Goal: Task Accomplishment & Management: Manage account settings

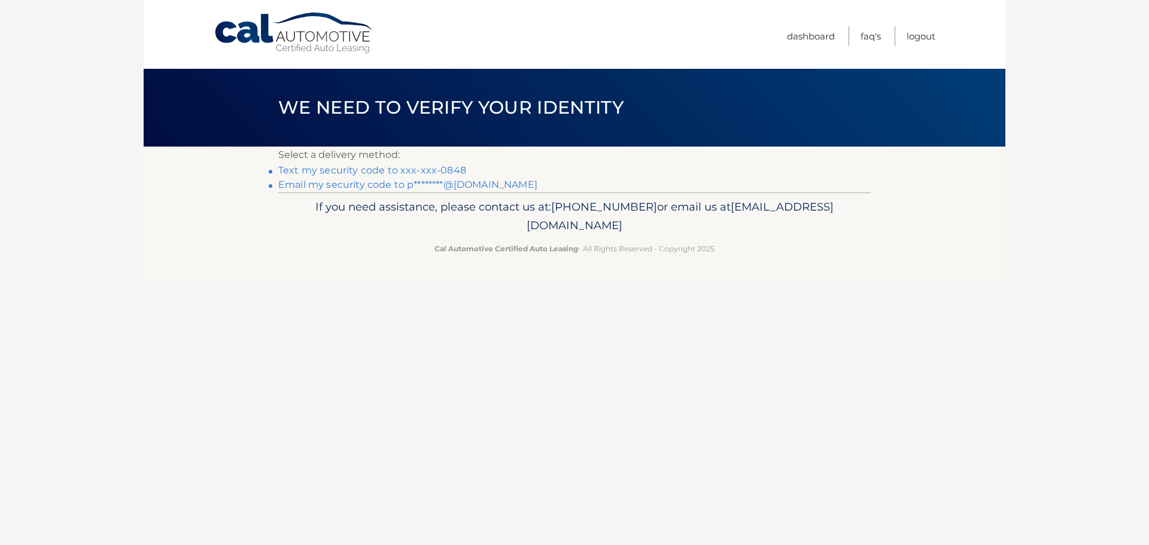
click at [436, 169] on link "Text my security code to xxx-xxx-0848" at bounding box center [372, 170] width 188 height 11
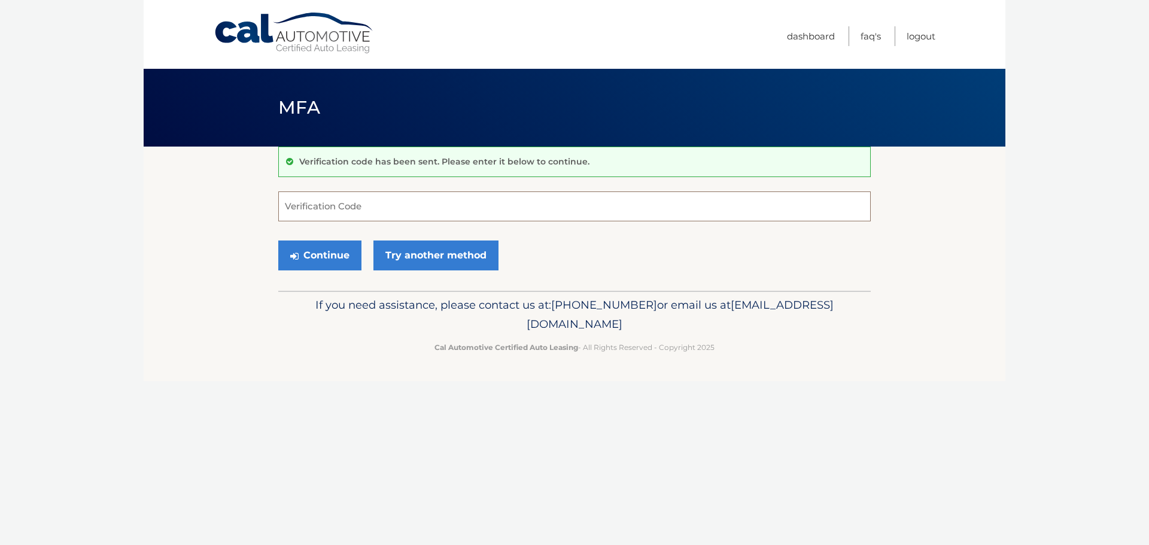
click at [433, 221] on input "Verification Code" at bounding box center [574, 206] width 592 height 30
type input "811408"
click at [278, 241] on button "Continue" at bounding box center [319, 256] width 83 height 30
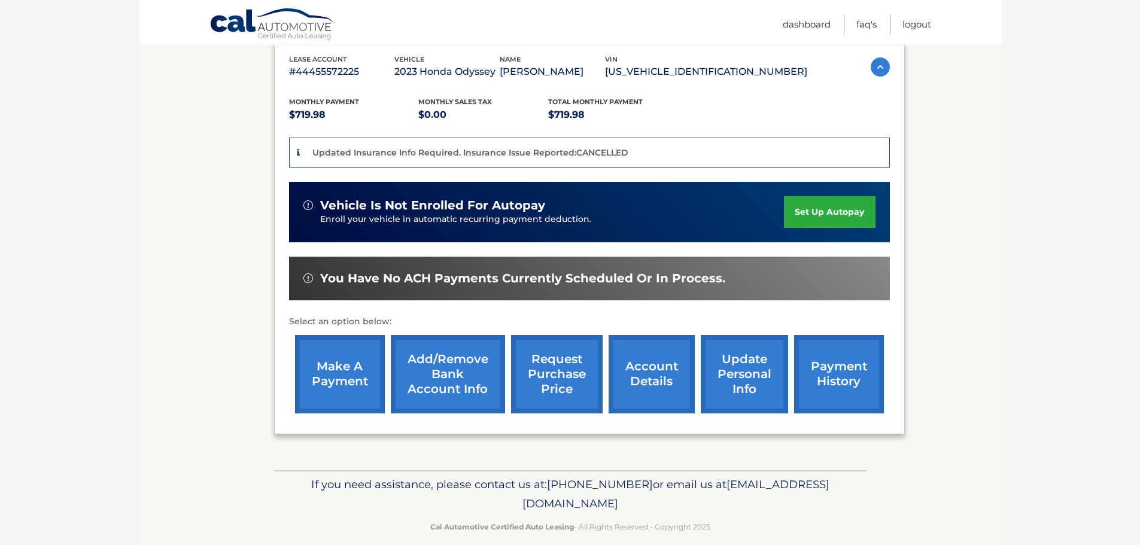
scroll to position [225, 0]
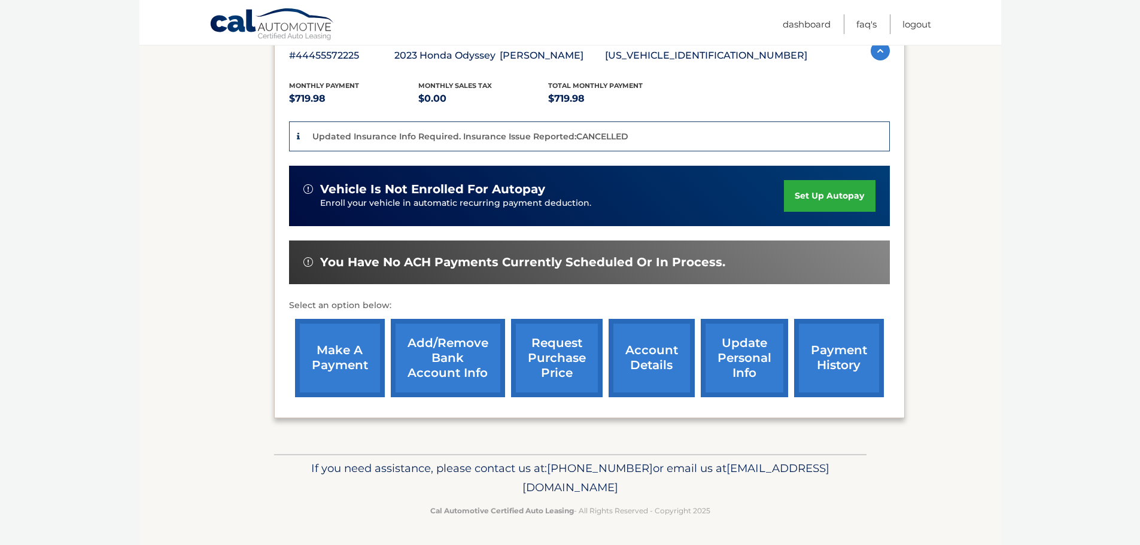
click at [648, 354] on link "account details" at bounding box center [652, 358] width 86 height 78
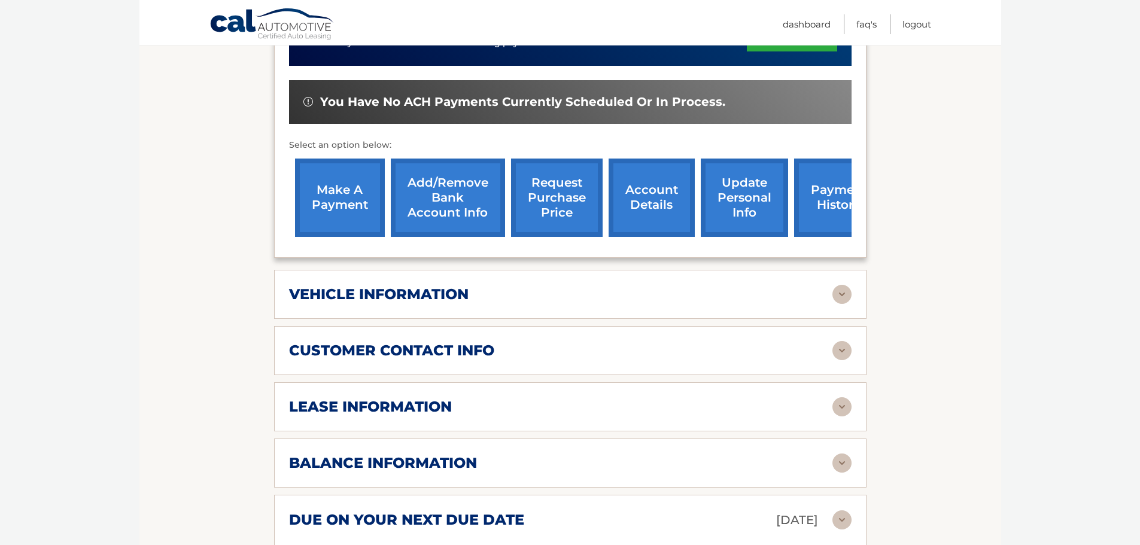
scroll to position [479, 0]
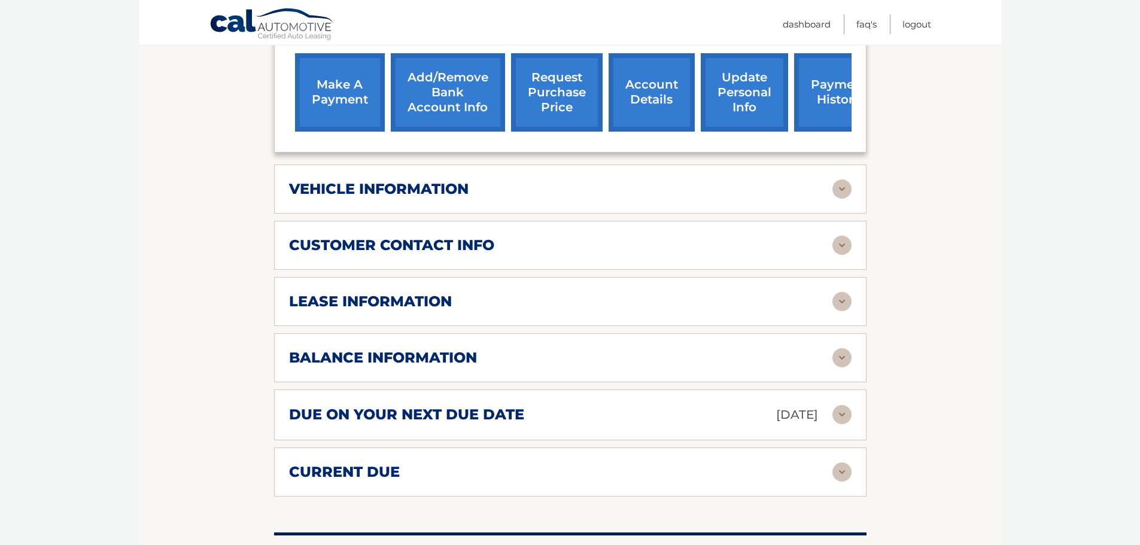
click at [582, 294] on div "lease information Contract Start Date [DATE] Term 39 Maturity Date [DATE] Start…" at bounding box center [570, 301] width 592 height 49
click at [837, 292] on img at bounding box center [841, 301] width 19 height 19
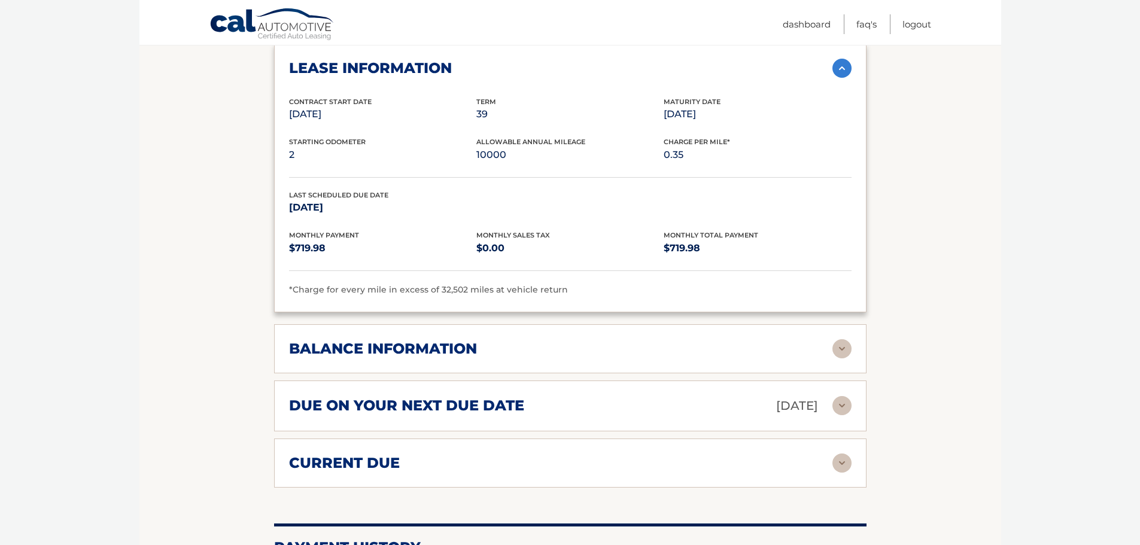
scroll to position [686, 0]
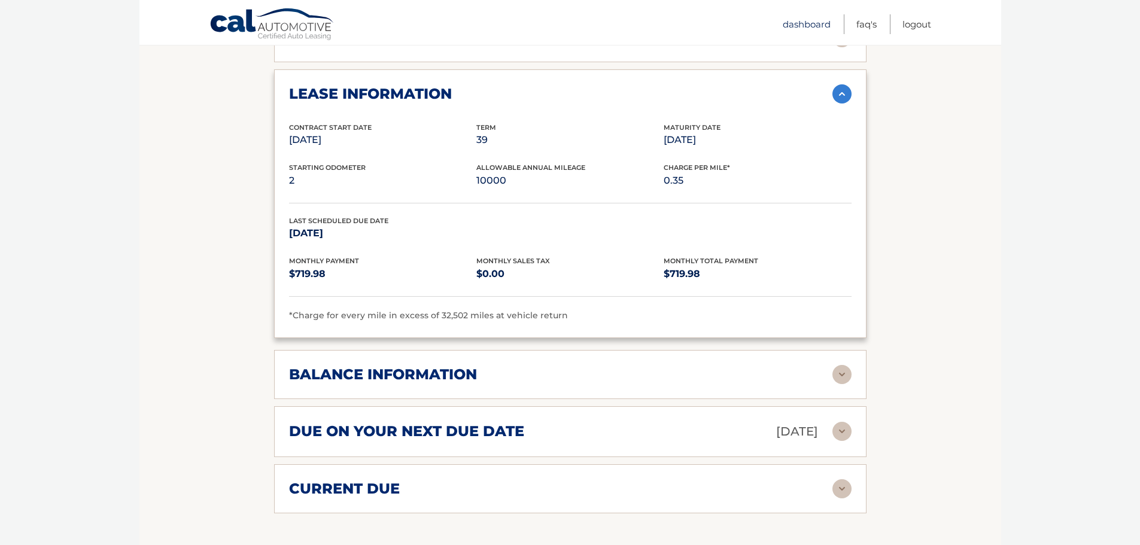
click at [806, 20] on link "Dashboard" at bounding box center [807, 24] width 48 height 20
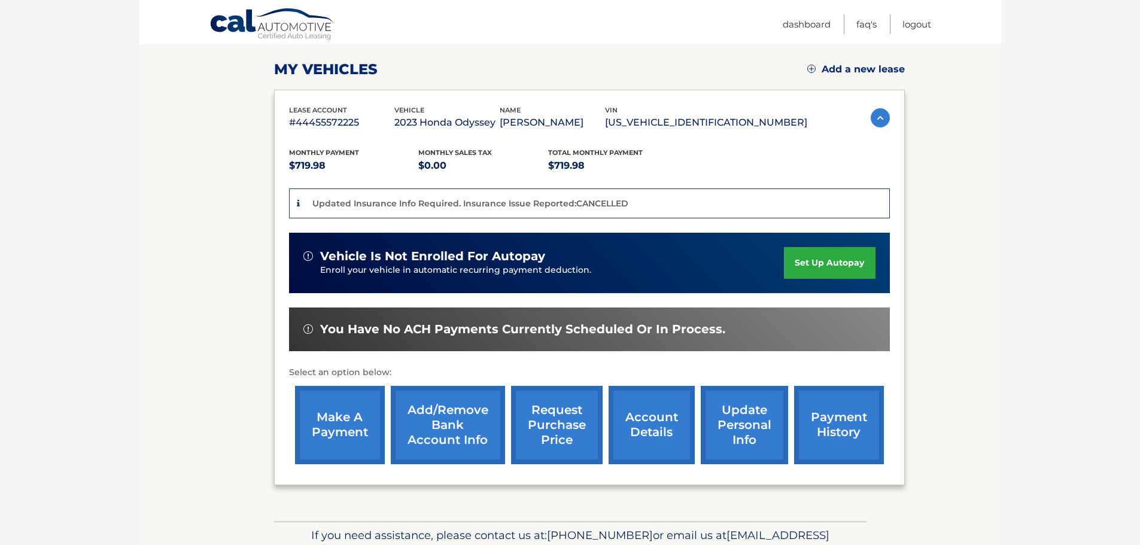
scroll to position [180, 0]
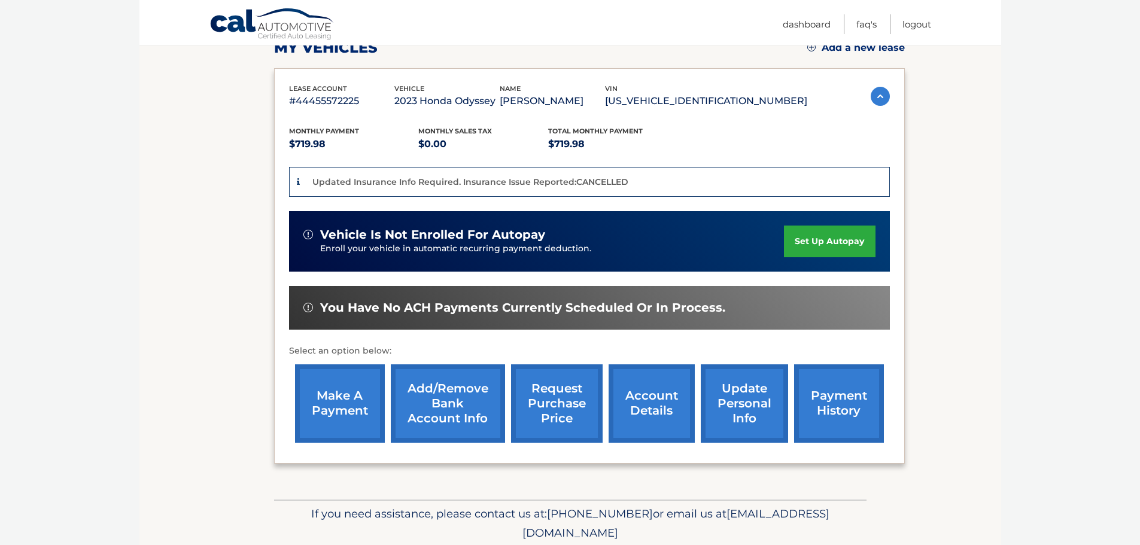
click at [668, 391] on link "account details" at bounding box center [652, 403] width 86 height 78
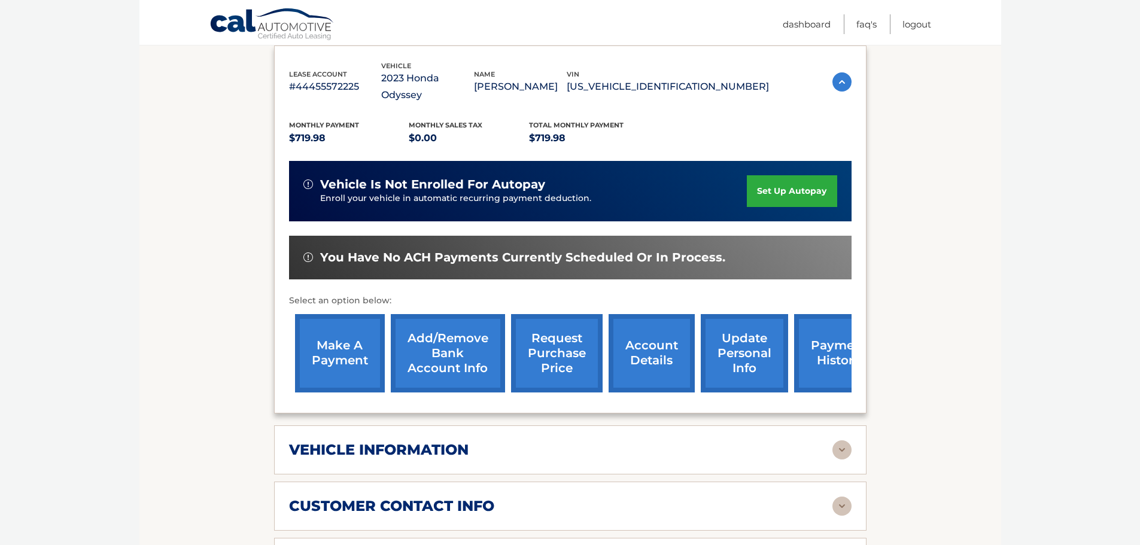
scroll to position [239, 0]
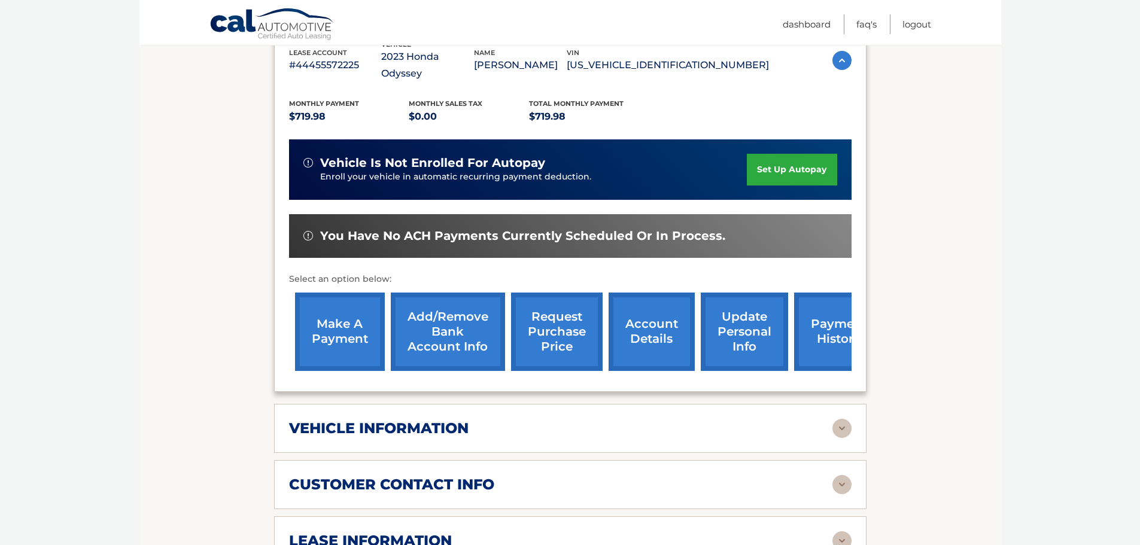
click at [660, 304] on link "account details" at bounding box center [652, 332] width 86 height 78
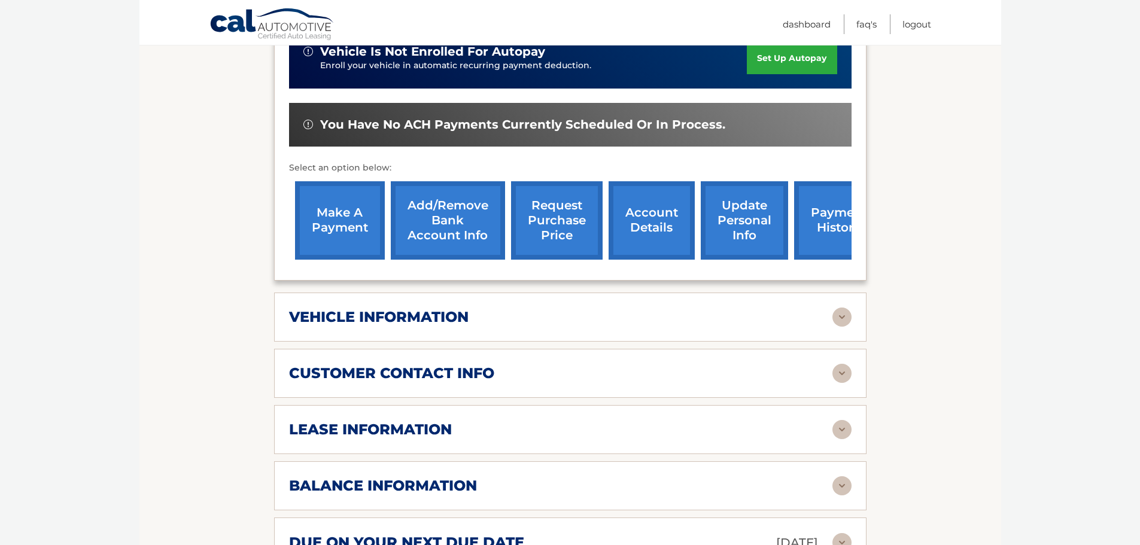
scroll to position [419, 0]
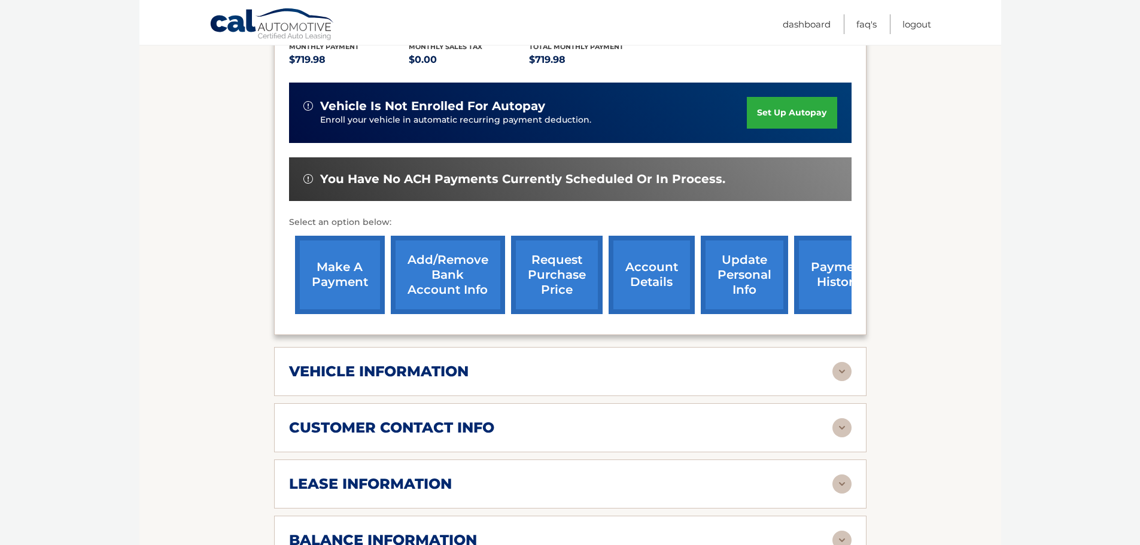
scroll to position [359, 0]
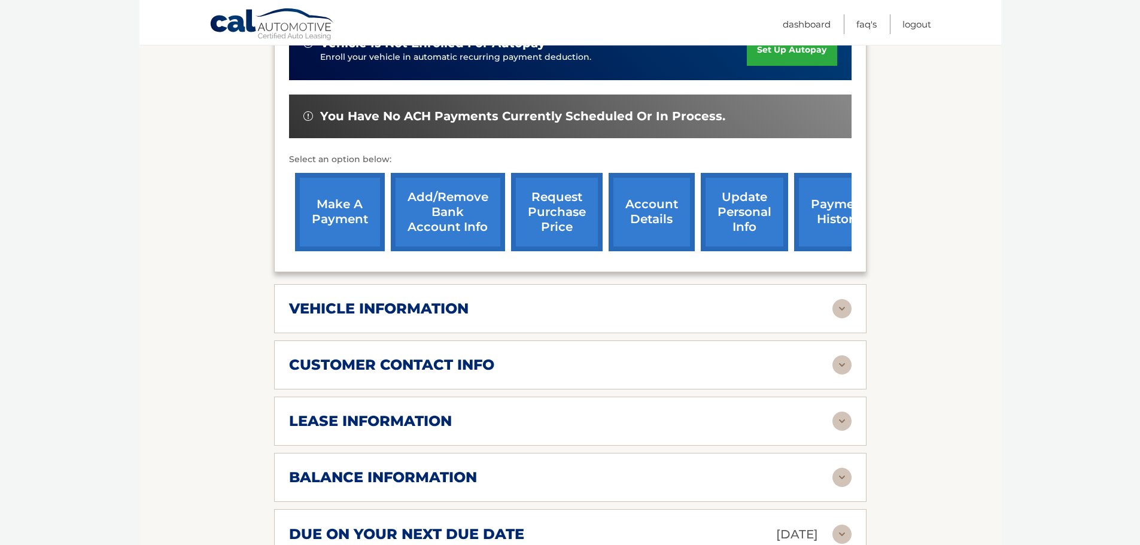
click at [617, 356] on div "customer contact info" at bounding box center [560, 365] width 543 height 18
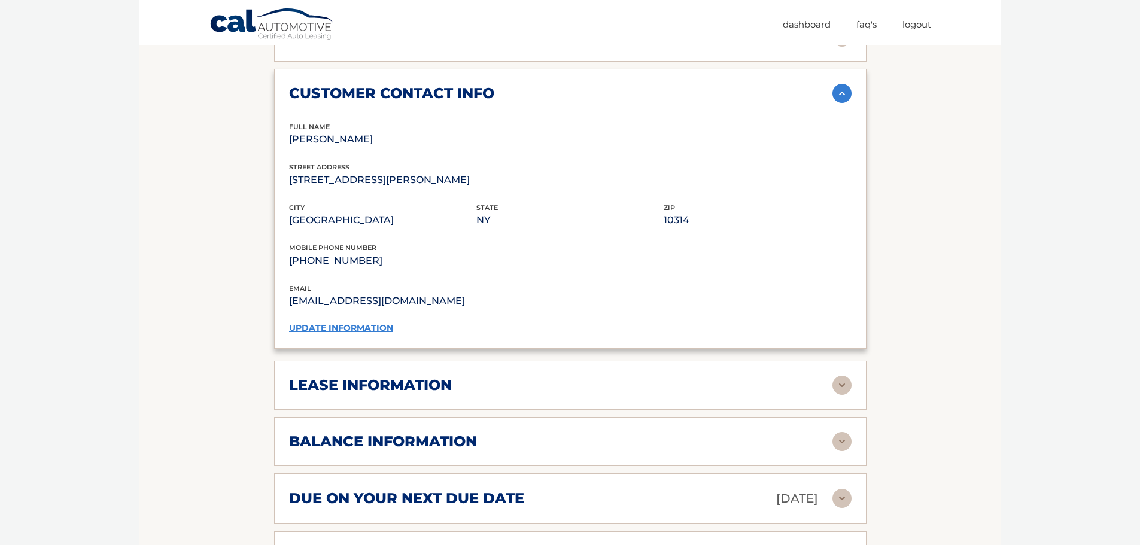
scroll to position [658, 0]
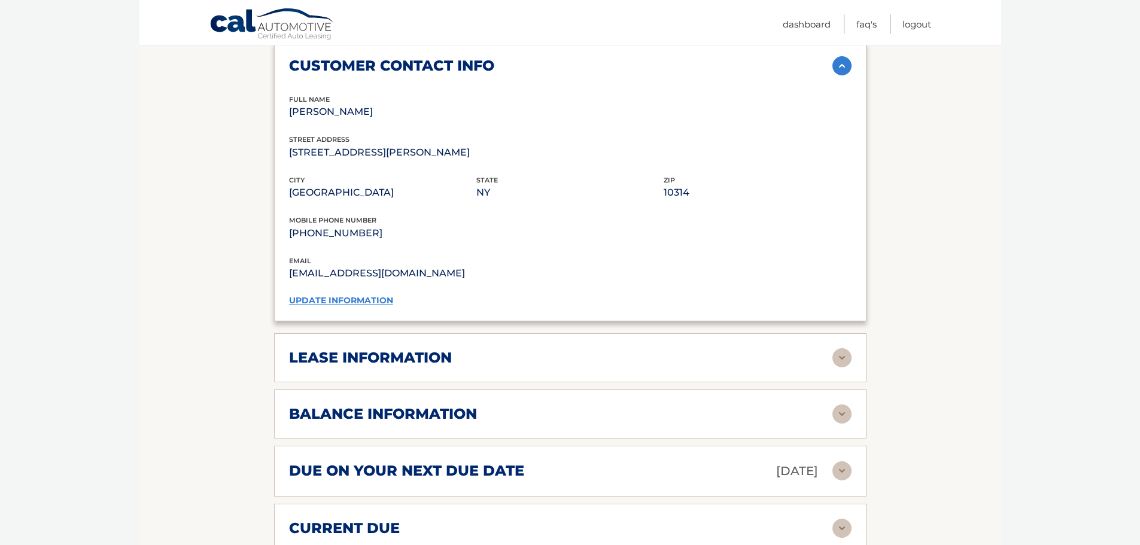
click at [617, 349] on div "lease information" at bounding box center [560, 358] width 543 height 18
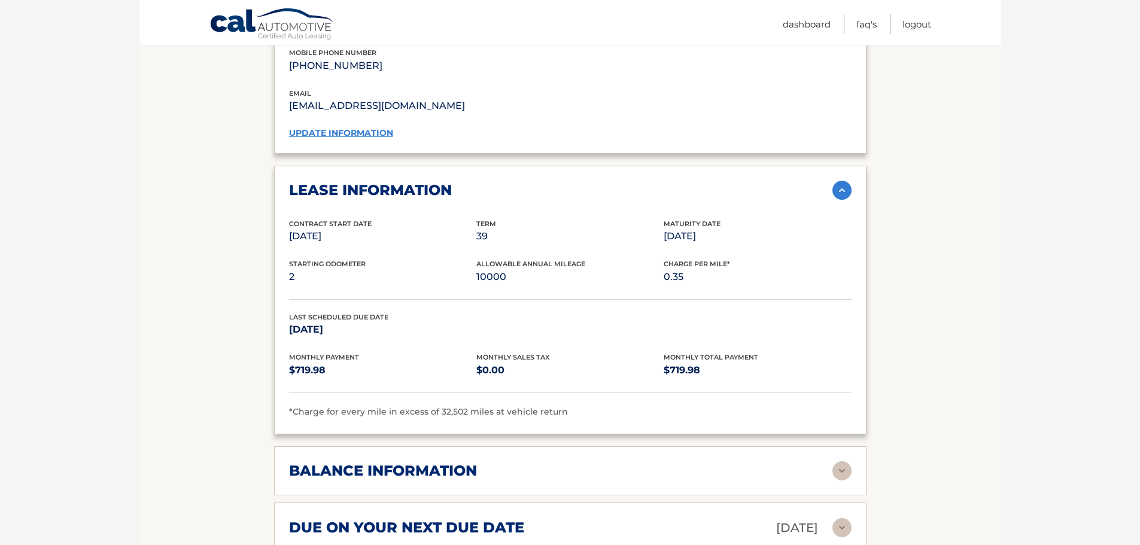
scroll to position [838, 0]
